Goal: Check status: Check status

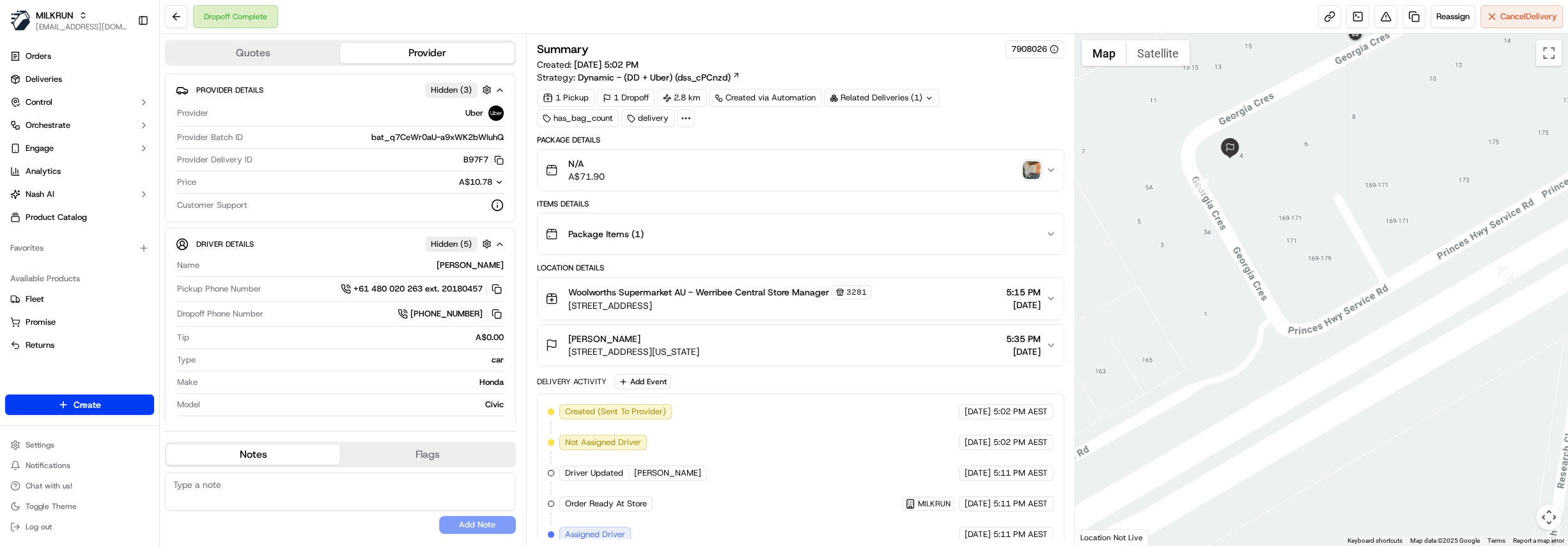
click at [1026, 169] on img "button" at bounding box center [1032, 170] width 18 height 18
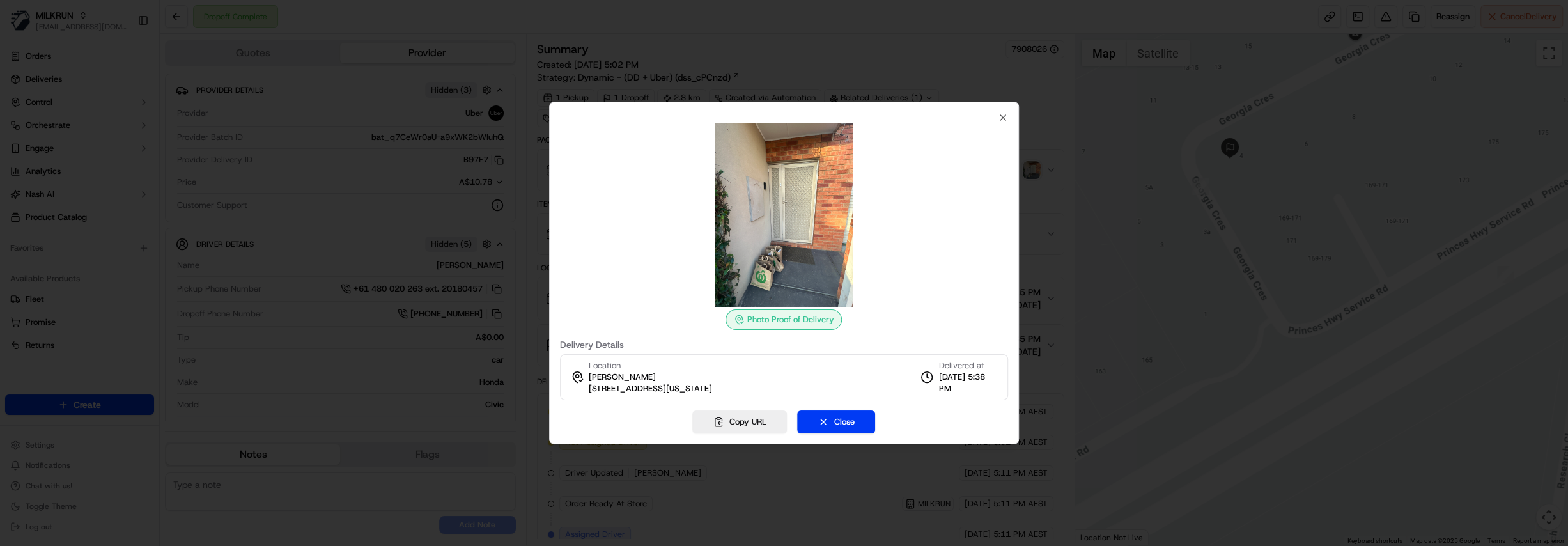
click at [941, 73] on div at bounding box center [784, 273] width 1568 height 546
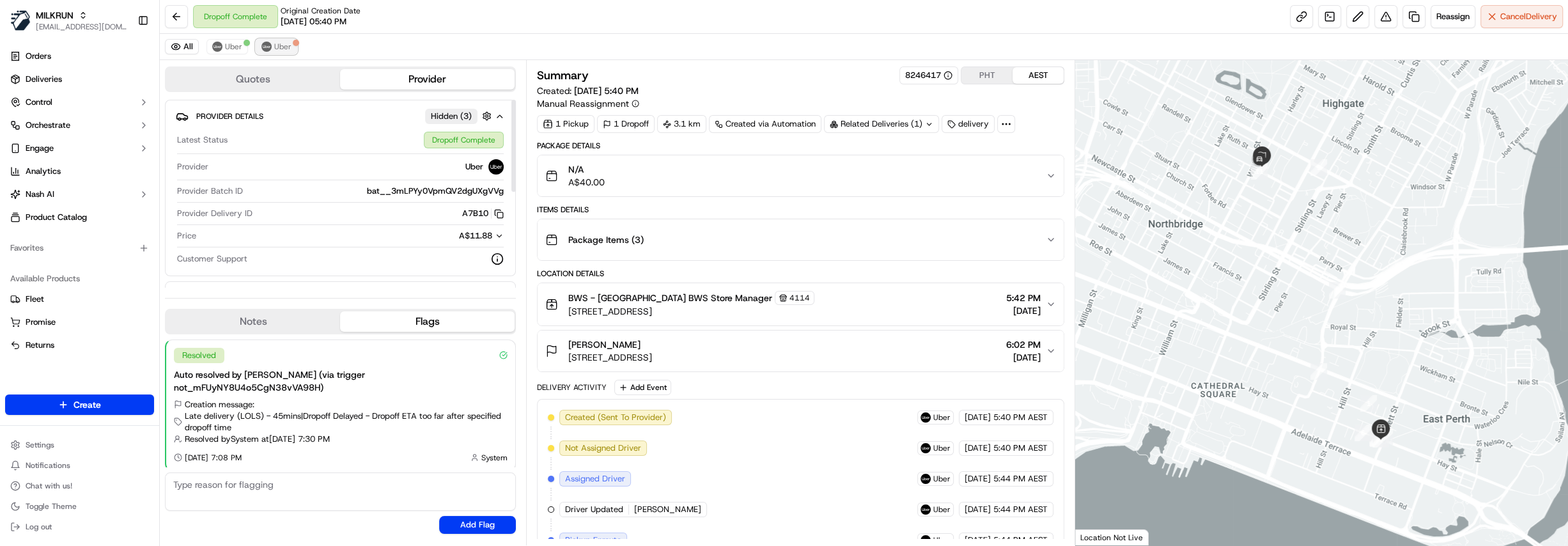
click at [275, 46] on span "Uber" at bounding box center [283, 47] width 17 height 10
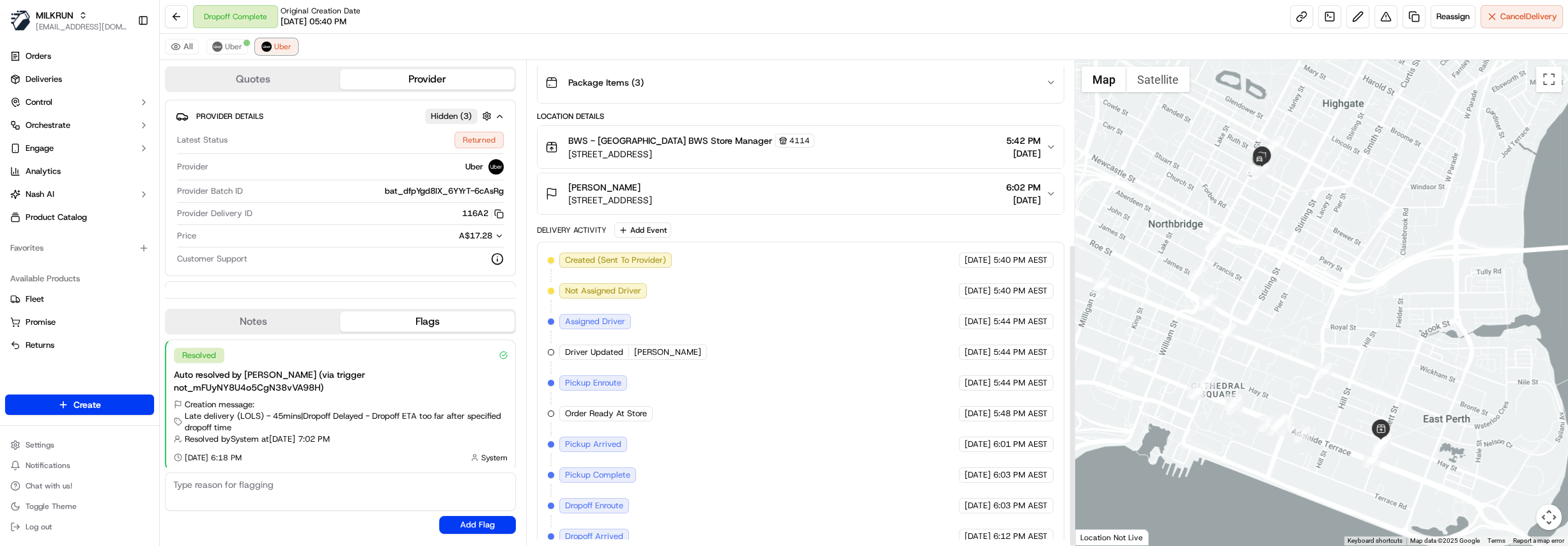
scroll to position [293, 0]
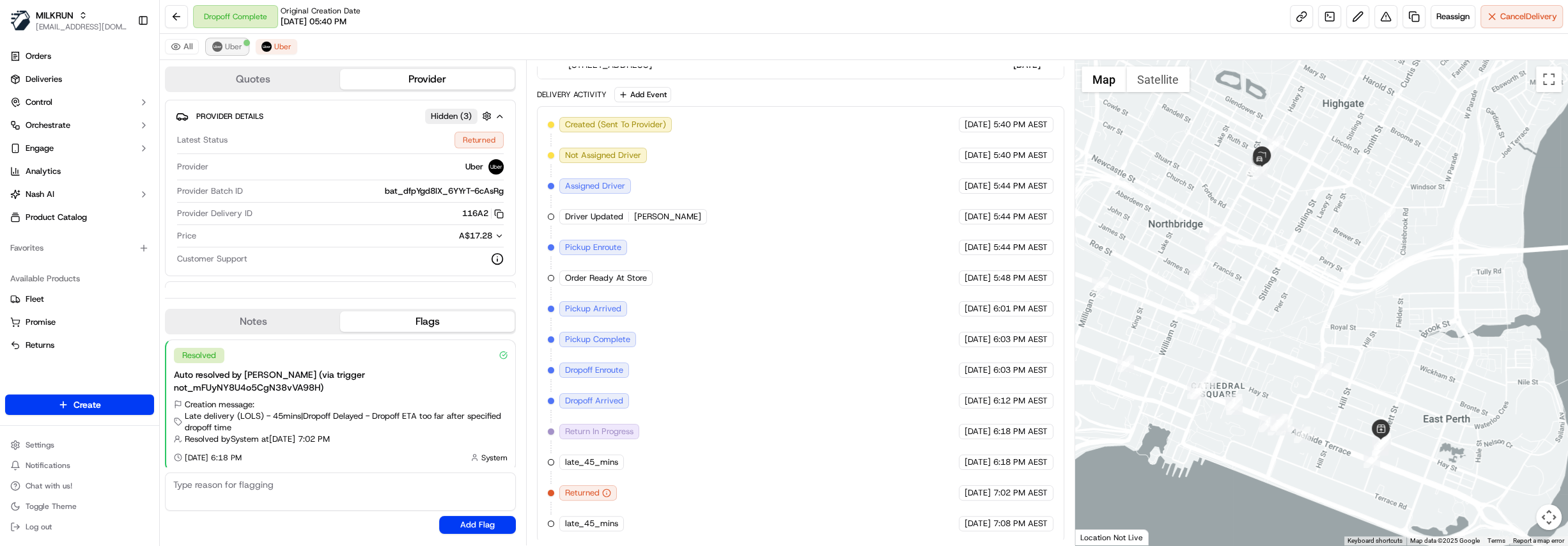
click at [229, 44] on span "Uber" at bounding box center [233, 47] width 17 height 10
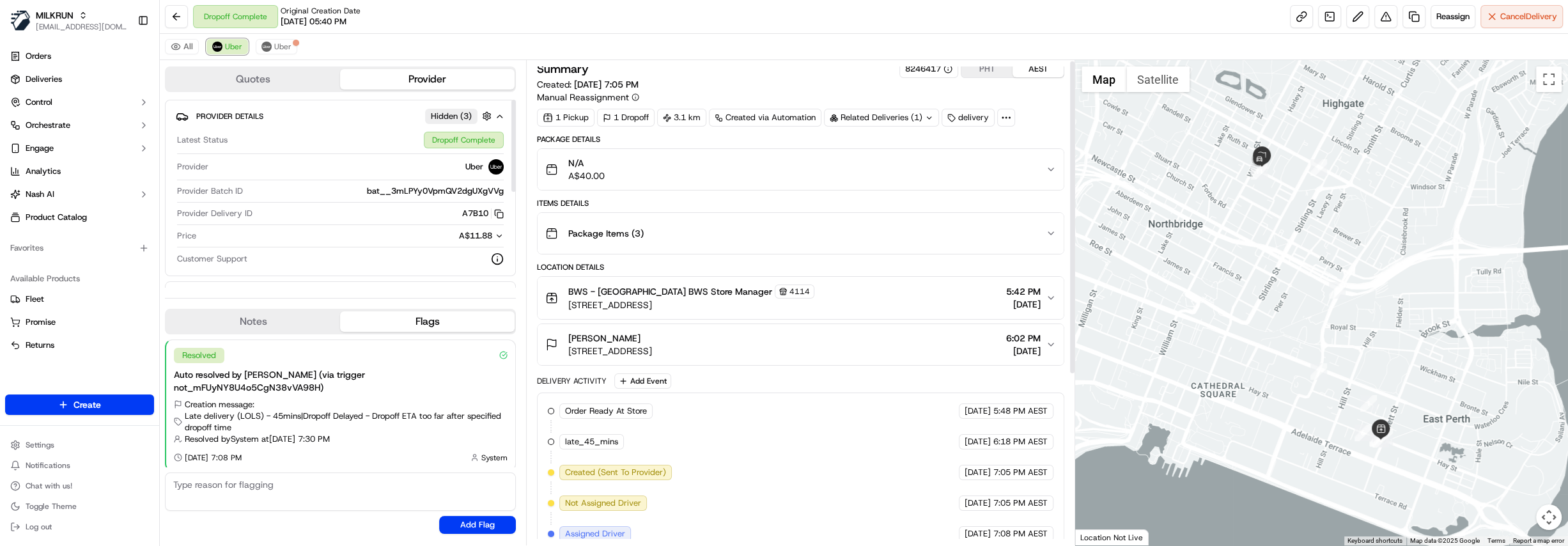
scroll to position [0, 0]
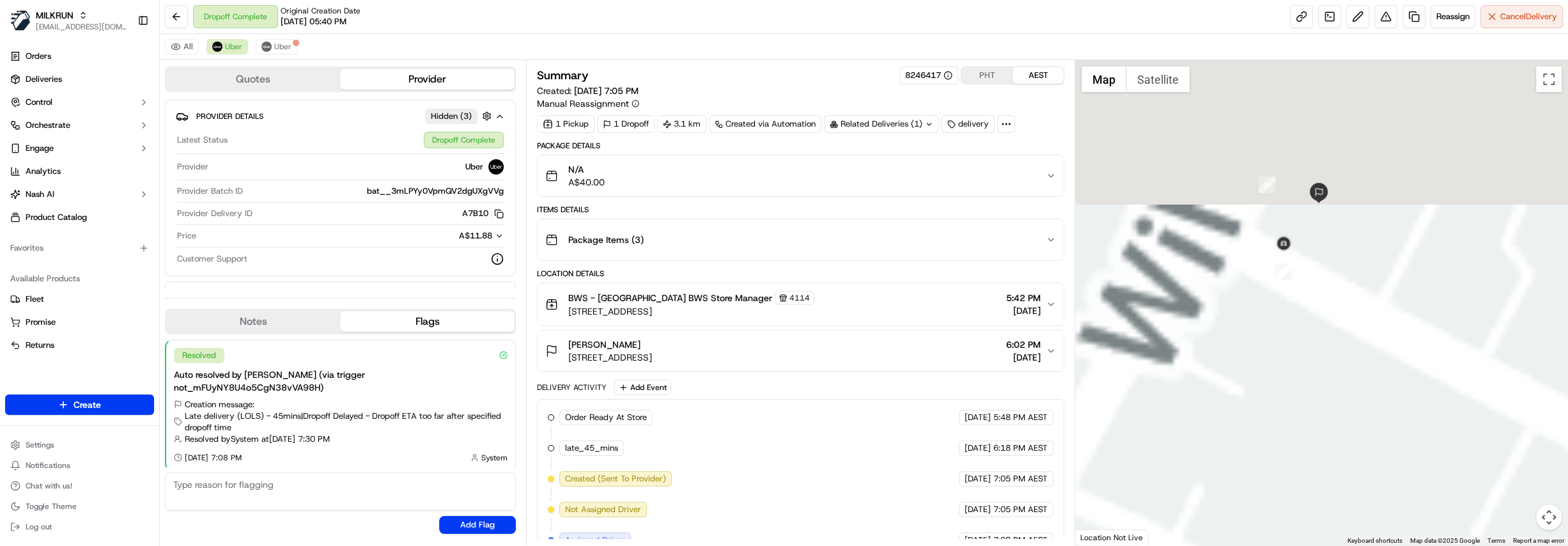
drag, startPoint x: 1259, startPoint y: 116, endPoint x: 1323, endPoint y: 280, distance: 176.0
click at [1323, 280] on div at bounding box center [1322, 303] width 493 height 485
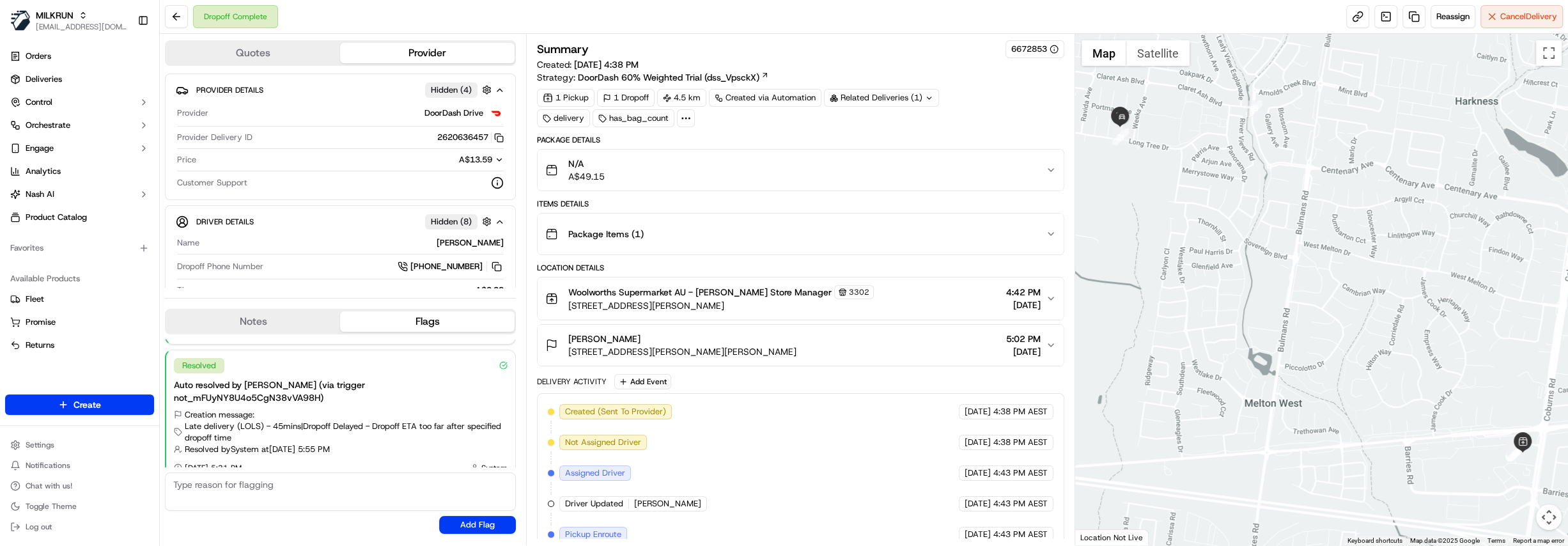
click at [683, 122] on icon at bounding box center [686, 118] width 12 height 12
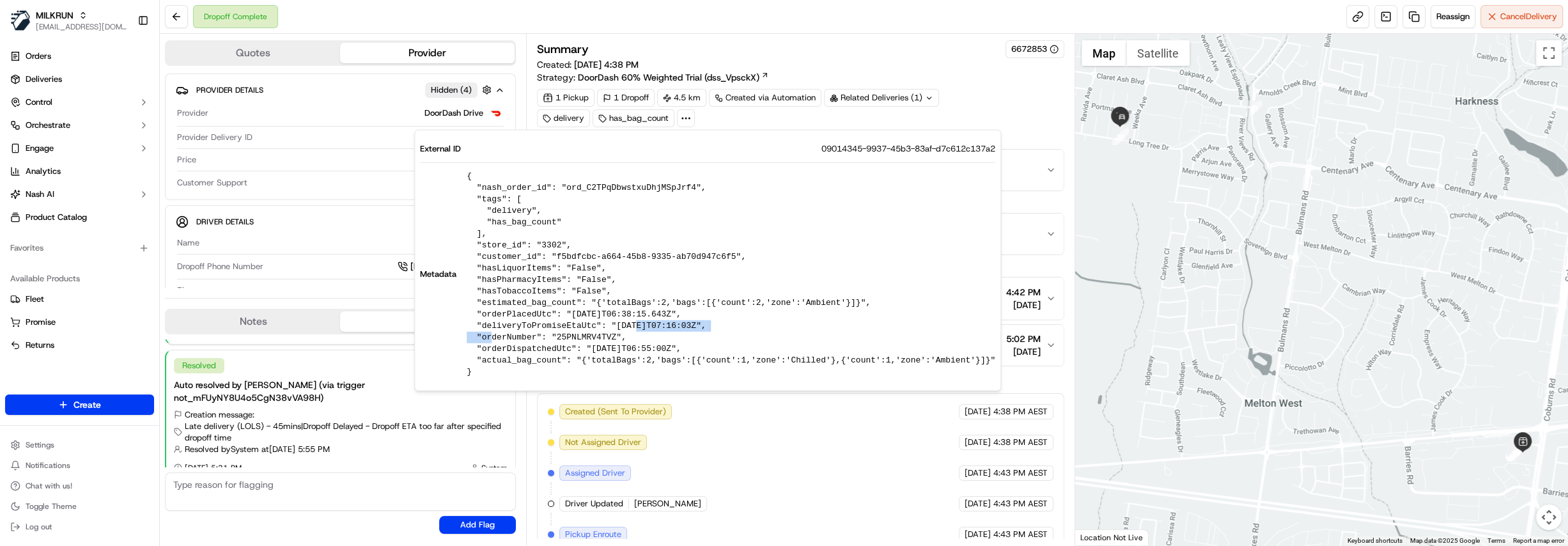
drag, startPoint x: 604, startPoint y: 326, endPoint x: 693, endPoint y: 322, distance: 89.1
click at [693, 322] on pre "{ "nash_order_id": "ord_C2TPqDbwstxuDhjMSpJrf4", "tags": [ "delivery", "has_bag…" at bounding box center [731, 274] width 528 height 207
copy pre "2025-09-20T07:16:03Z"
click at [1017, 83] on div "Summary 6672853 Created: 20/09/2025 4:38 PM Strategy: DoorDash 60% Weighted Tri…" at bounding box center [801, 83] width 528 height 87
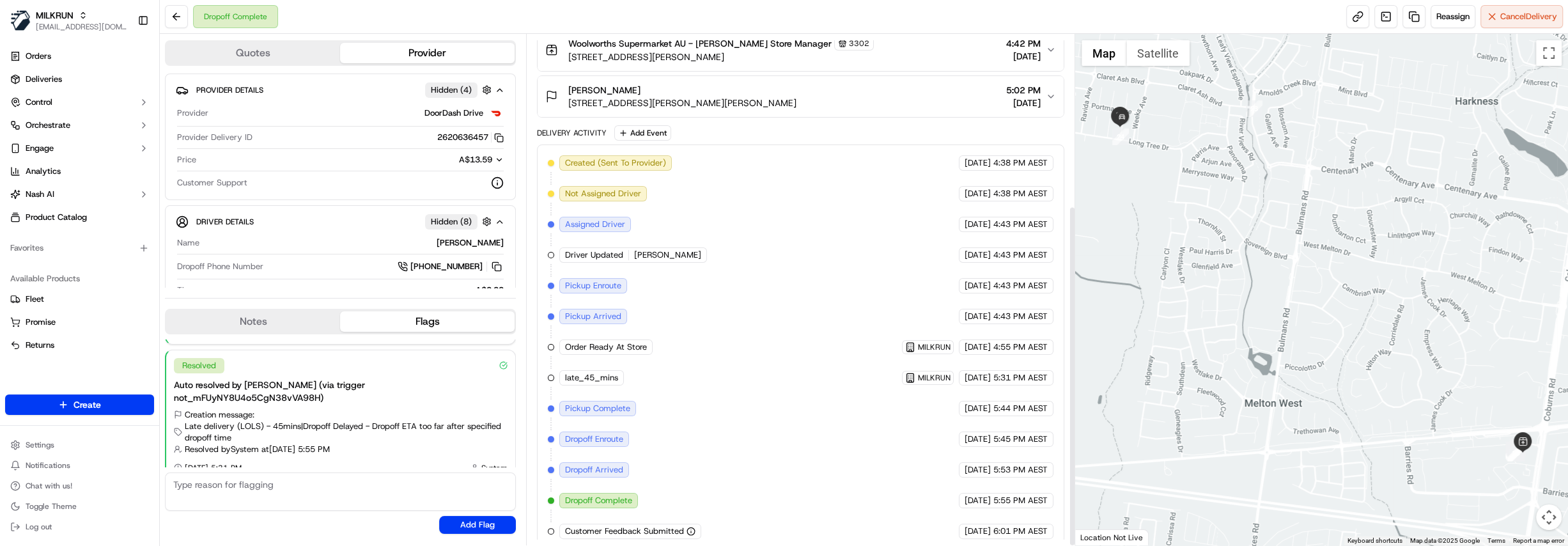
scroll to position [256, 0]
